Goal: Understand process/instructions

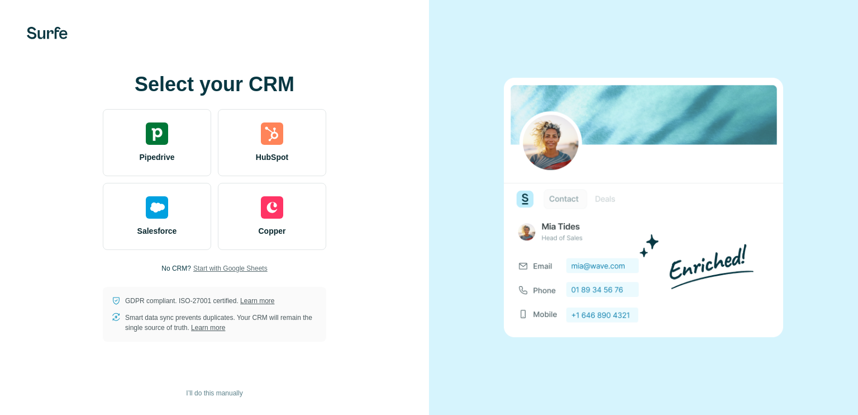
click at [215, 268] on span "Start with Google Sheets" at bounding box center [230, 268] width 74 height 10
click at [223, 396] on span "I’ll do this manually" at bounding box center [214, 393] width 56 height 10
